Goal: Use online tool/utility: Utilize a website feature to perform a specific function

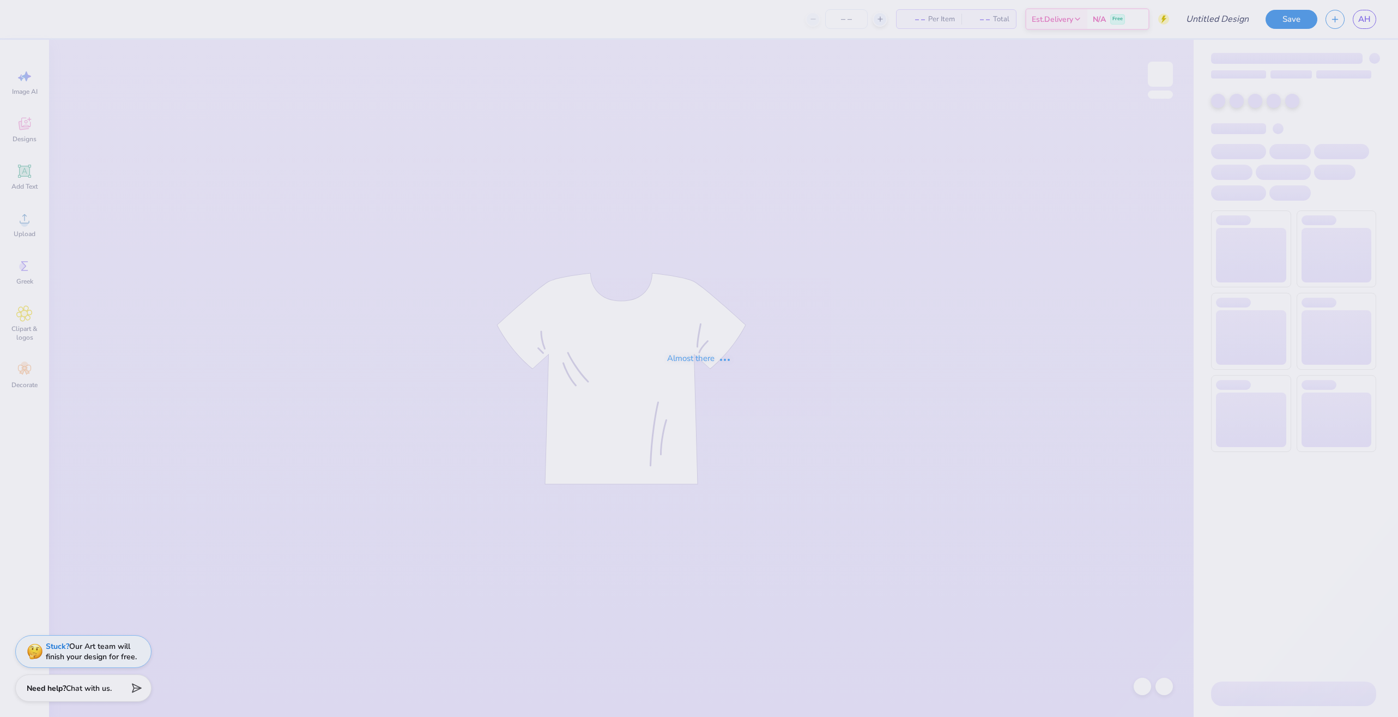
type input "agd parents weekend"
type input "10"
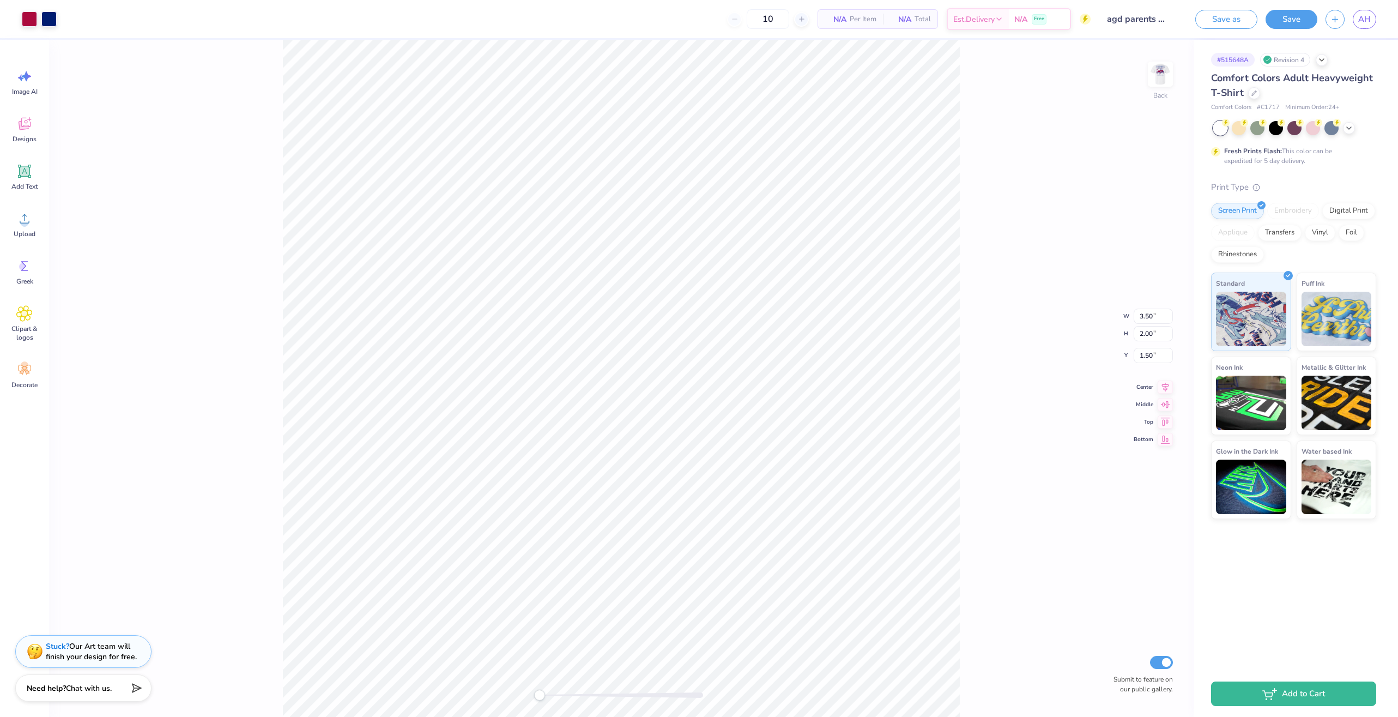
type input "2.64"
click at [1167, 74] on img at bounding box center [1161, 74] width 44 height 44
type input "4.03"
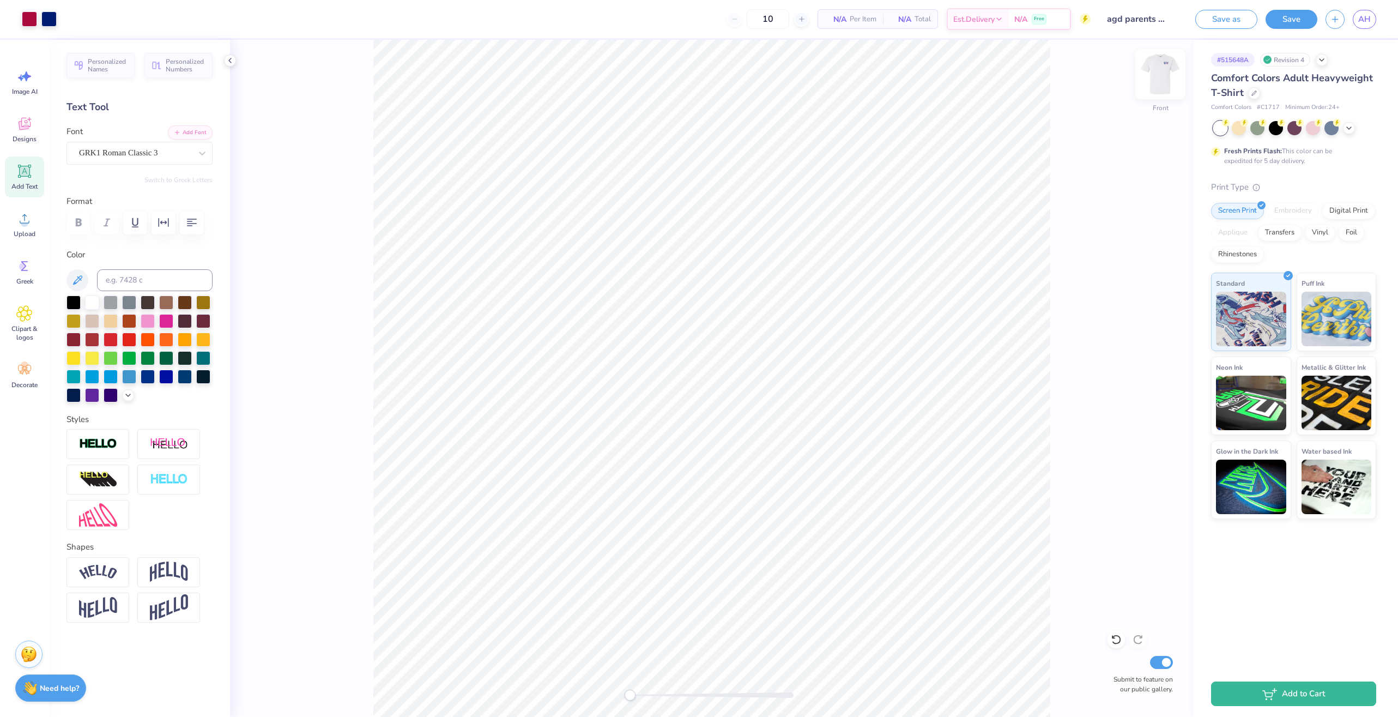
click at [1160, 68] on img at bounding box center [1161, 74] width 44 height 44
type input "3.20"
click at [1301, 17] on button "Save" at bounding box center [1292, 17] width 52 height 19
click at [1372, 32] on icon "close" at bounding box center [1374, 29] width 5 height 5
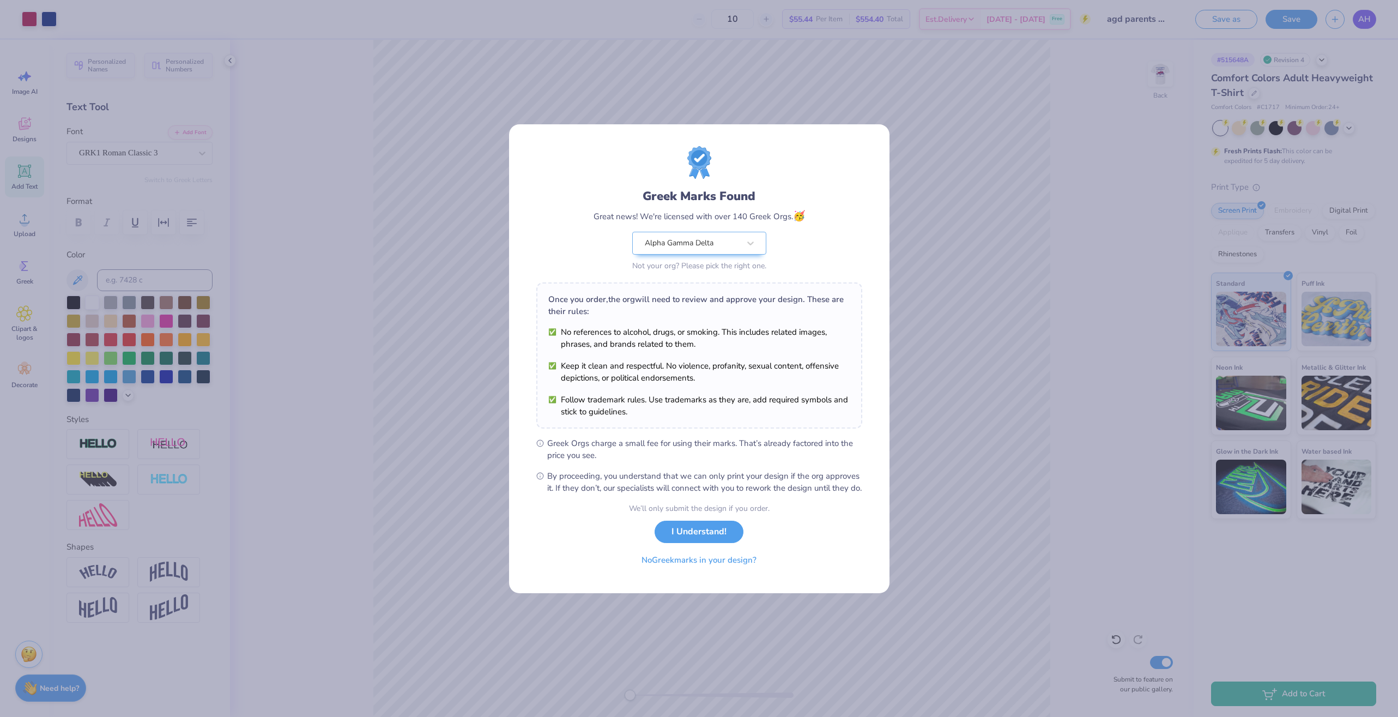
click at [1368, 21] on div "Greek Marks Found Great news! We're licensed with over 140 Greek Orgs. 🥳 Alpha …" at bounding box center [699, 358] width 1398 height 717
click at [696, 531] on button "I Understand!" at bounding box center [699, 529] width 89 height 22
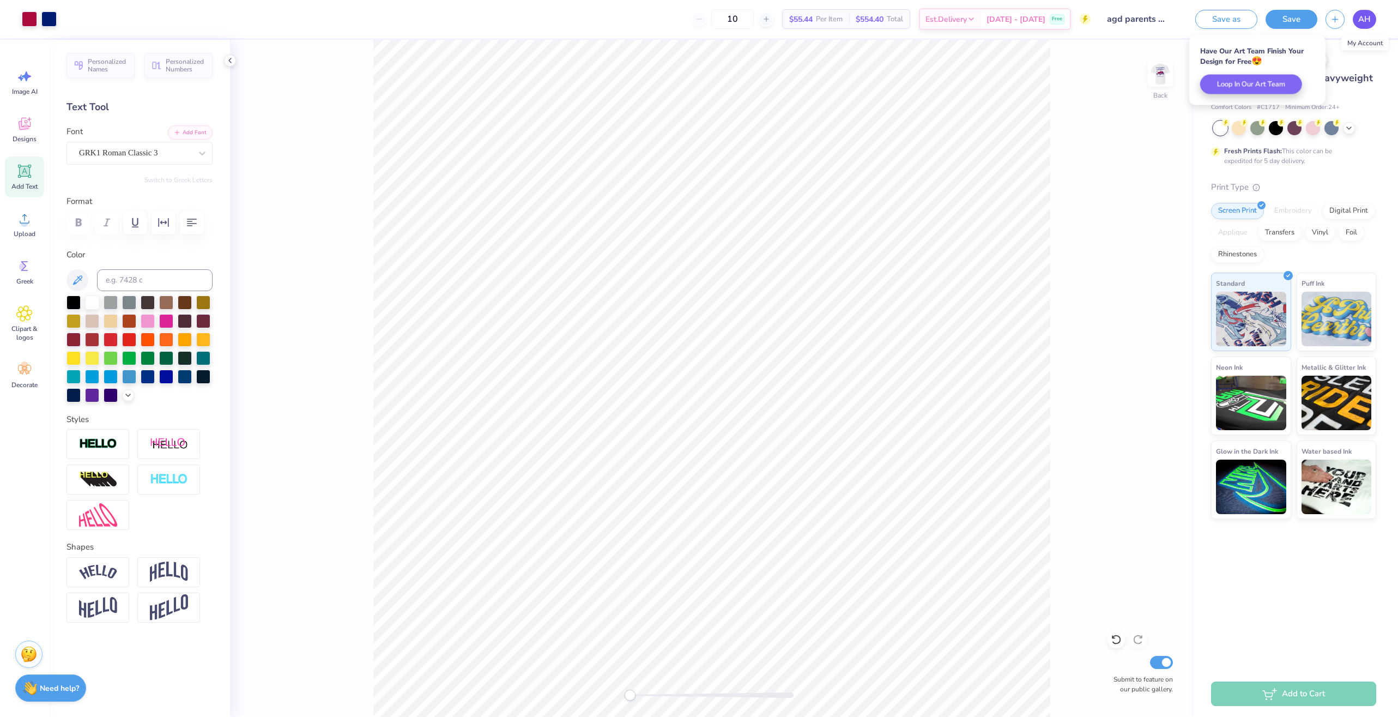
click at [1356, 24] on link "AH" at bounding box center [1364, 19] width 23 height 19
